Goal: Information Seeking & Learning: Learn about a topic

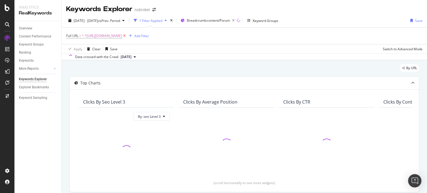
click at [127, 36] on icon at bounding box center [124, 36] width 5 height 6
click at [81, 35] on div "Add Filter" at bounding box center [81, 35] width 15 height 5
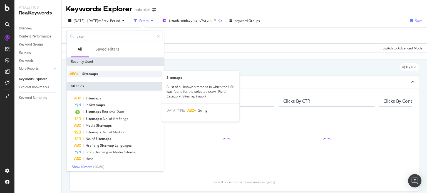
type input "sitem"
click at [85, 74] on span "Sitemaps" at bounding box center [90, 73] width 16 height 5
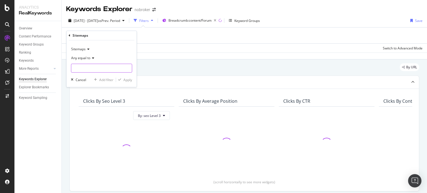
click at [86, 70] on input "text" at bounding box center [101, 68] width 61 height 9
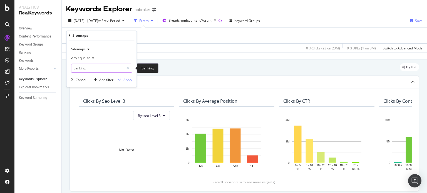
click at [88, 68] on input "banking" at bounding box center [97, 68] width 53 height 9
click at [94, 68] on input "banking" at bounding box center [97, 68] width 53 height 9
paste input "[URL][DOMAIN_NAME]"
type input "[URL][DOMAIN_NAME]"
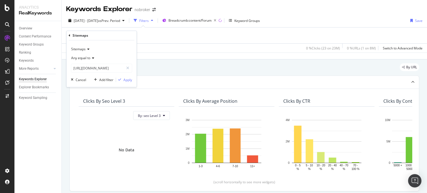
click at [126, 76] on div "Sitemaps Any equal to [URL][DOMAIN_NAME] [URL][DOMAIN_NAME] Cancel Add filter A…" at bounding box center [101, 64] width 70 height 47
click at [125, 79] on div "Apply" at bounding box center [127, 80] width 9 height 5
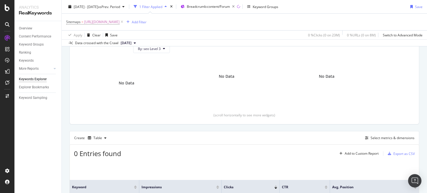
scroll to position [70, 0]
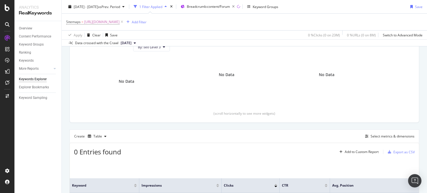
click at [132, 42] on span "[DATE]" at bounding box center [126, 43] width 11 height 5
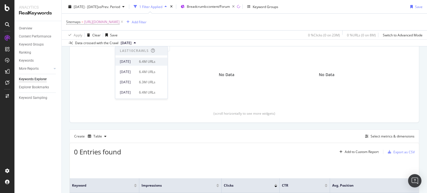
click at [136, 62] on div "[DATE]" at bounding box center [128, 61] width 16 height 5
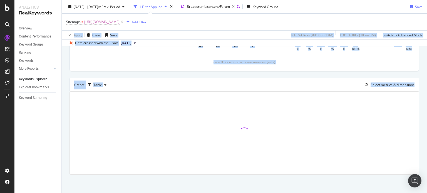
drag, startPoint x: 427, startPoint y: 30, endPoint x: 427, endPoint y: 100, distance: 69.8
click at [427, 100] on div "Keywords Explorer nobroker [DATE] - [DATE] vs Prev. Period 1 Filter Applied Bre…" at bounding box center [244, 96] width 365 height 193
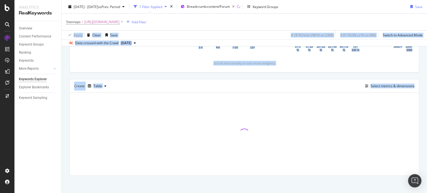
click at [343, 82] on div "Create Table Select metrics & dimensions" at bounding box center [245, 85] width 350 height 13
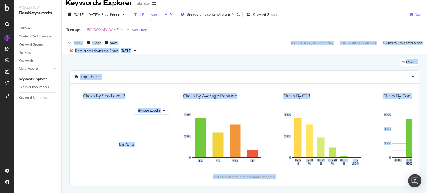
scroll to position [6, 0]
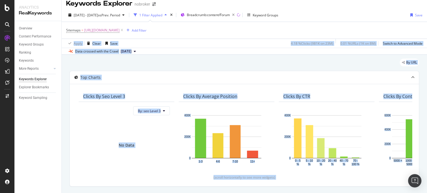
drag, startPoint x: 427, startPoint y: 95, endPoint x: 427, endPoint y: 28, distance: 66.2
click at [427, 28] on div "Keywords Explorer nobroker [DATE] - [DATE] vs Prev. Period 1 Filter Applied Bre…" at bounding box center [244, 96] width 365 height 193
click at [147, 28] on div "Add Filter" at bounding box center [139, 30] width 15 height 5
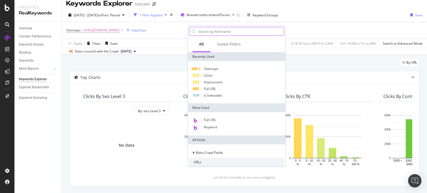
click at [205, 32] on input "text" at bounding box center [241, 31] width 86 height 8
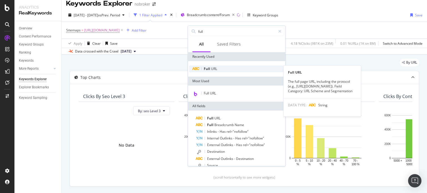
type input "full"
click at [206, 67] on span "Full" at bounding box center [207, 68] width 7 height 5
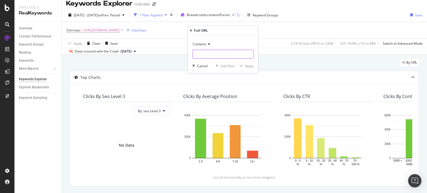
click at [204, 55] on input "text" at bounding box center [223, 54] width 61 height 9
type input "how-"
click at [246, 64] on div "Apply" at bounding box center [249, 66] width 9 height 5
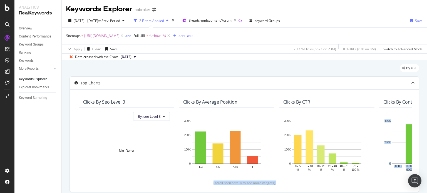
scroll to position [122, 0]
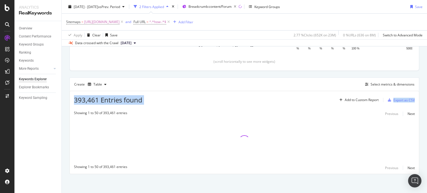
drag, startPoint x: 427, startPoint y: 88, endPoint x: 427, endPoint y: 105, distance: 17.2
click at [427, 105] on div "Keywords Explorer nobroker [DATE] - [DATE] vs Prev. Period 2 Filters Applied Br…" at bounding box center [244, 96] width 365 height 193
click at [324, 74] on div "Top Charts Clicks By seo Level 3 By: seo Level 3 No Data Clicks By Average Posi…" at bounding box center [245, 64] width 350 height 219
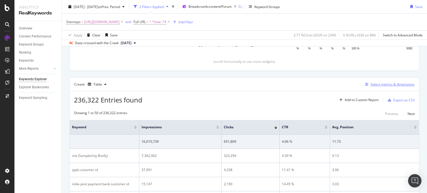
click at [377, 84] on div "Select metrics & dimensions" at bounding box center [393, 84] width 44 height 5
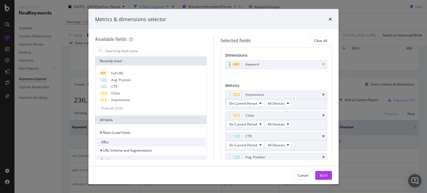
click at [322, 64] on icon "times" at bounding box center [323, 64] width 3 height 3
click at [175, 51] on input "modal" at bounding box center [155, 51] width 101 height 8
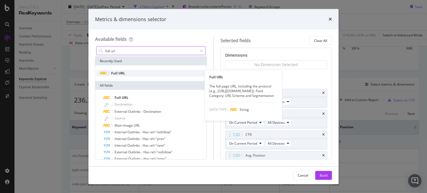
type input "full url"
click at [118, 73] on span "URL" at bounding box center [121, 73] width 7 height 5
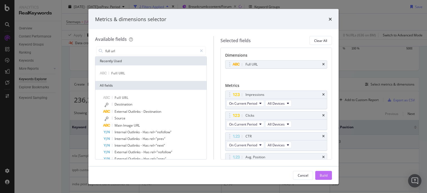
click at [322, 175] on div "Build" at bounding box center [324, 175] width 8 height 5
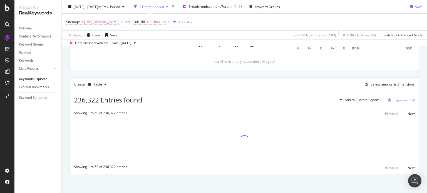
click at [278, 74] on div "Top Charts Clicks By seo Level 3 By: seo Level 3 No Data Clicks By Average Posi…" at bounding box center [245, 64] width 350 height 219
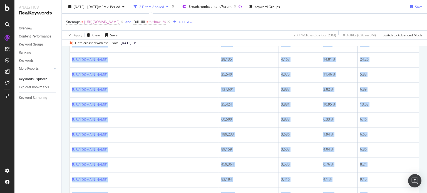
scroll to position [862, 0]
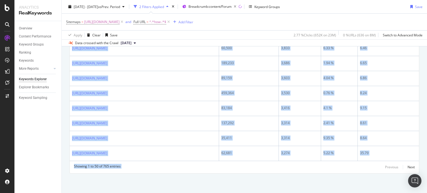
drag, startPoint x: 71, startPoint y: 87, endPoint x: 260, endPoint y: 206, distance: 223.5
click at [260, 193] on html "Analytics RealKeywords Overview Content Performance Keyword Groups Ranking Keyw…" at bounding box center [213, 96] width 427 height 193
copy div "[URL][DOMAIN_NAME] 596,327 39,686 6.65 % 7.37 [URL][DOMAIN_NAME] 608,264 32,149…"
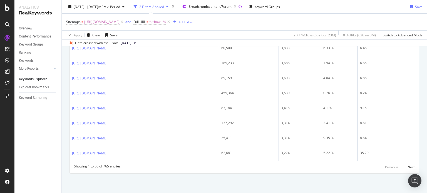
click at [32, 145] on div "Overview Content Performance Keyword Groups Ranking Keywords More Reports Count…" at bounding box center [37, 107] width 47 height 172
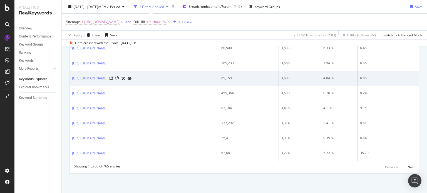
drag, startPoint x: 72, startPoint y: 74, endPoint x: 181, endPoint y: 74, distance: 108.5
click at [181, 74] on td "[URL][DOMAIN_NAME]" at bounding box center [144, 78] width 149 height 15
click at [72, 74] on td "[URL][DOMAIN_NAME]" at bounding box center [144, 78] width 149 height 15
drag, startPoint x: 72, startPoint y: 74, endPoint x: 185, endPoint y: 73, distance: 112.9
click at [185, 73] on td "[URL][DOMAIN_NAME]" at bounding box center [144, 78] width 149 height 15
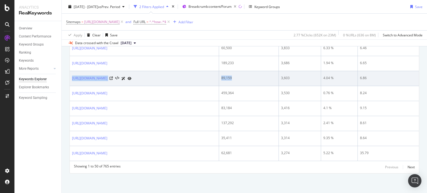
click at [72, 74] on td "[URL][DOMAIN_NAME]" at bounding box center [144, 78] width 149 height 15
drag, startPoint x: 72, startPoint y: 74, endPoint x: 183, endPoint y: 75, distance: 111.0
click at [183, 75] on td "[URL][DOMAIN_NAME]" at bounding box center [144, 78] width 149 height 15
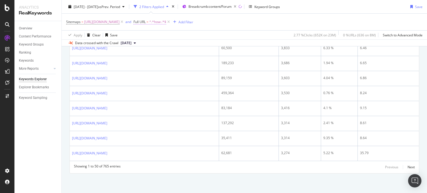
click at [166, 22] on span "^.*how-.*$" at bounding box center [157, 22] width 17 height 8
click at [212, 45] on input "how-" at bounding box center [228, 45] width 53 height 9
type input "link"
click at [256, 55] on div "Apply" at bounding box center [258, 56] width 9 height 5
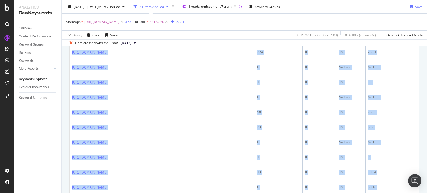
scroll to position [873, 0]
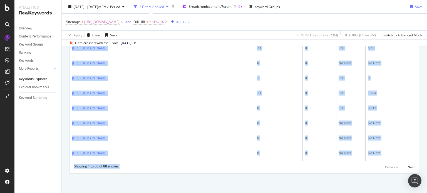
drag, startPoint x: 69, startPoint y: 91, endPoint x: 294, endPoint y: 206, distance: 252.4
click at [294, 193] on html "Analytics RealKeywords Overview Content Performance Keyword Groups Ranking Keyw…" at bounding box center [213, 96] width 427 height 193
copy div "Full URL Impressions Clicks CTR Avg. Position 689,133 35,957 5.21 % 11.52 [URL]…"
